Goal: Task Accomplishment & Management: Use online tool/utility

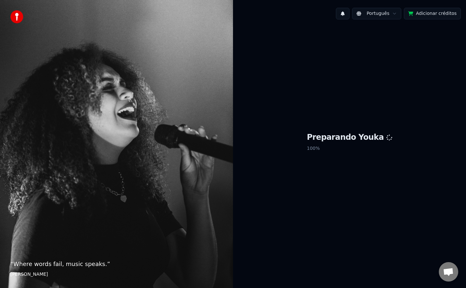
scroll to position [1015, 0]
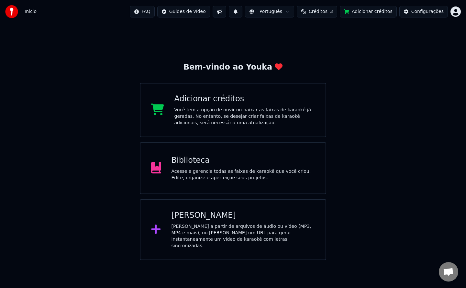
click at [216, 180] on div "Acesse e gerencie todas as faixas de karaokê que você criou. Edite, organize e …" at bounding box center [243, 174] width 144 height 13
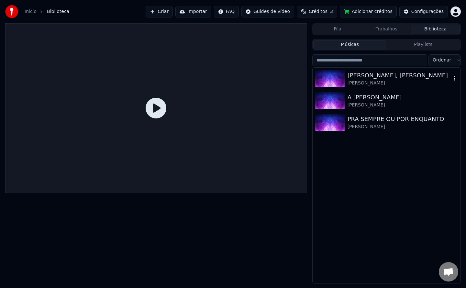
click at [332, 81] on img at bounding box center [330, 78] width 30 height 17
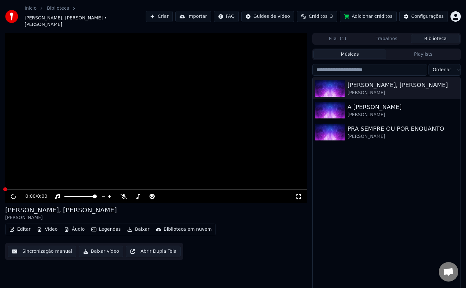
click at [27, 225] on button "Editar" at bounding box center [20, 229] width 26 height 9
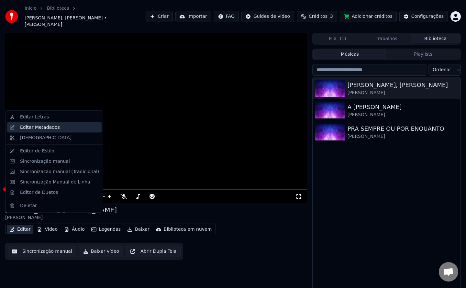
click at [45, 128] on div "Editar Metadados" at bounding box center [40, 127] width 40 height 6
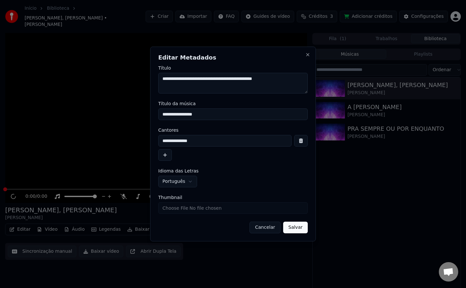
click at [269, 227] on button "Cancelar" at bounding box center [264, 228] width 31 height 12
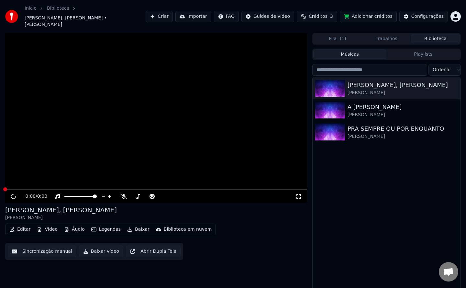
click at [50, 246] on button "Sincronização manual" at bounding box center [42, 252] width 69 height 12
click at [325, 104] on img at bounding box center [330, 110] width 30 height 17
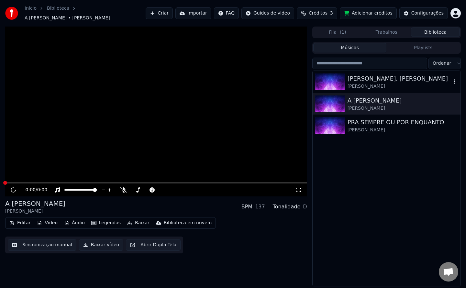
click at [329, 78] on img at bounding box center [330, 81] width 30 height 17
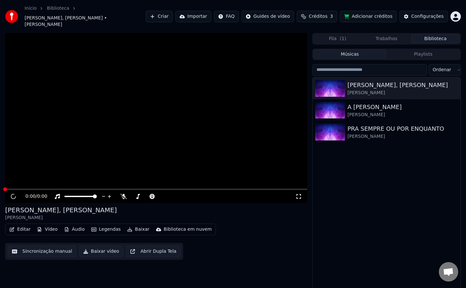
click at [166, 56] on video at bounding box center [156, 118] width 302 height 170
